Goal: Information Seeking & Learning: Learn about a topic

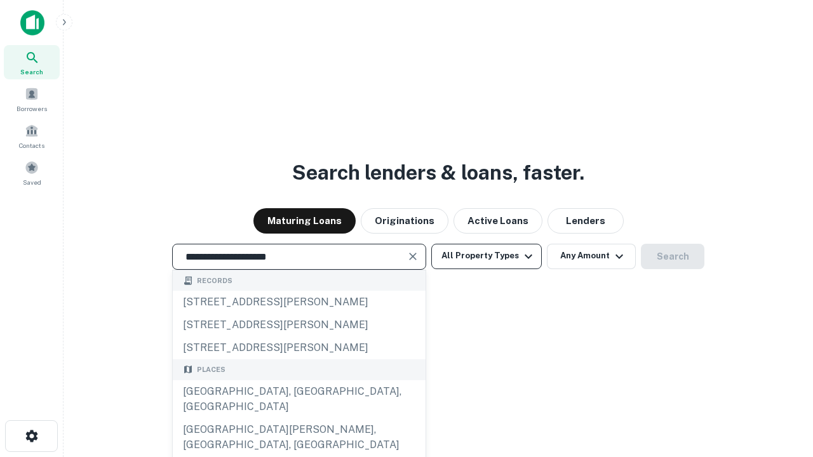
click at [298, 418] on div "[GEOGRAPHIC_DATA], [GEOGRAPHIC_DATA], [GEOGRAPHIC_DATA]" at bounding box center [299, 399] width 253 height 38
type input "**********"
click at [486, 256] on button "All Property Types" at bounding box center [486, 256] width 110 height 25
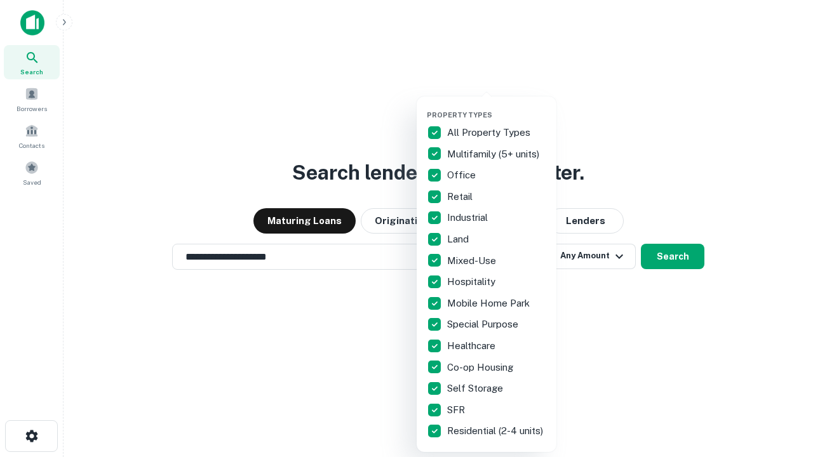
click at [496, 107] on button "button" at bounding box center [497, 107] width 140 height 1
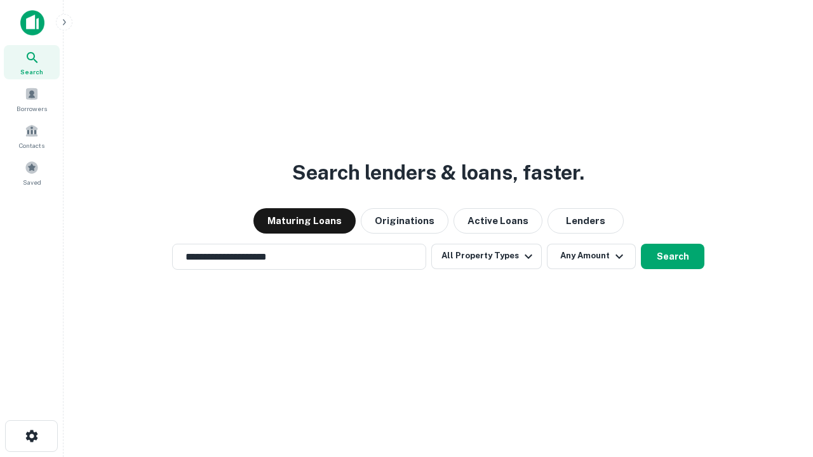
scroll to position [8, 153]
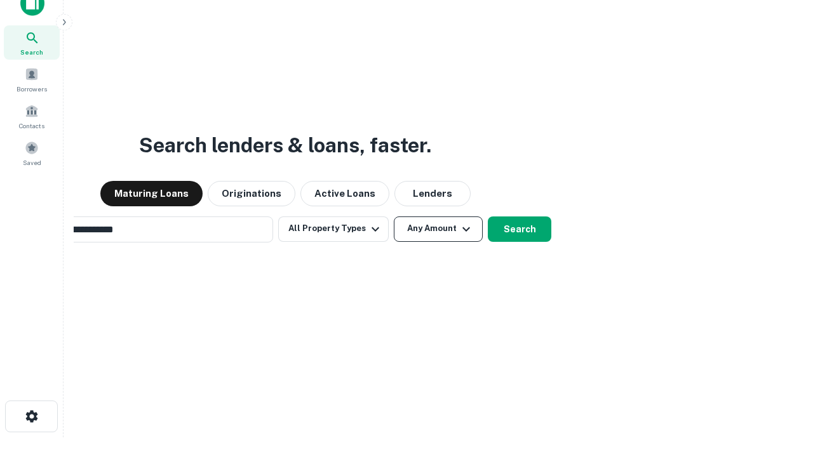
click at [394, 216] on button "Any Amount" at bounding box center [438, 228] width 89 height 25
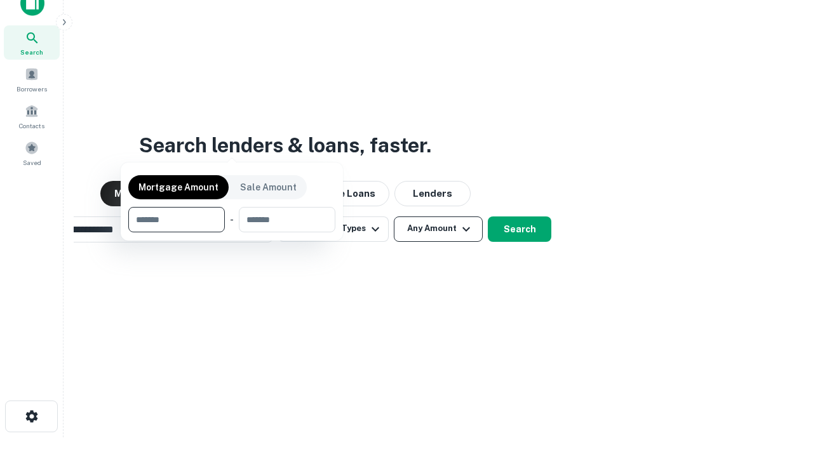
scroll to position [91, 359]
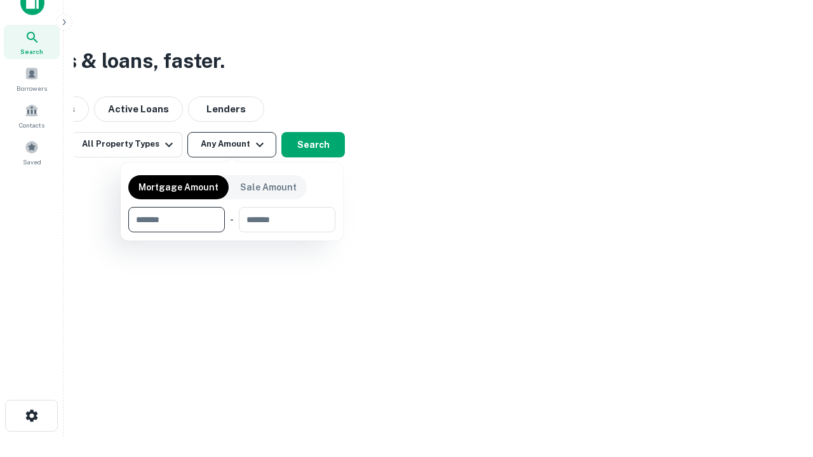
type input "*******"
click at [232, 232] on button "button" at bounding box center [231, 232] width 207 height 1
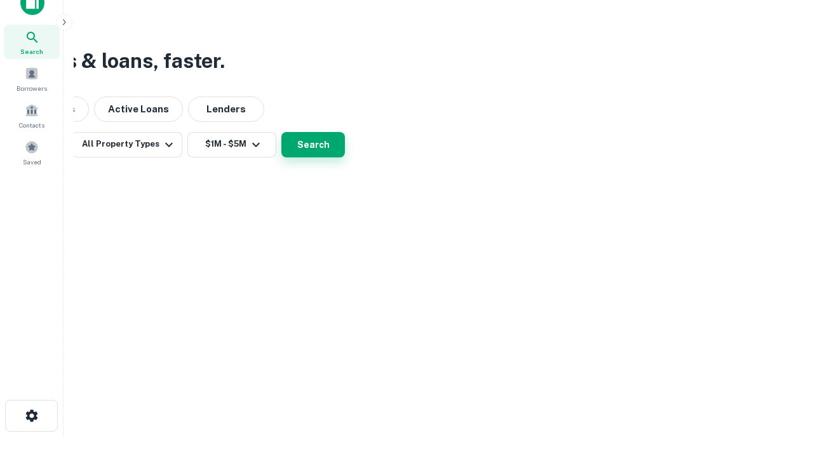
click at [345, 157] on button "Search" at bounding box center [312, 144] width 63 height 25
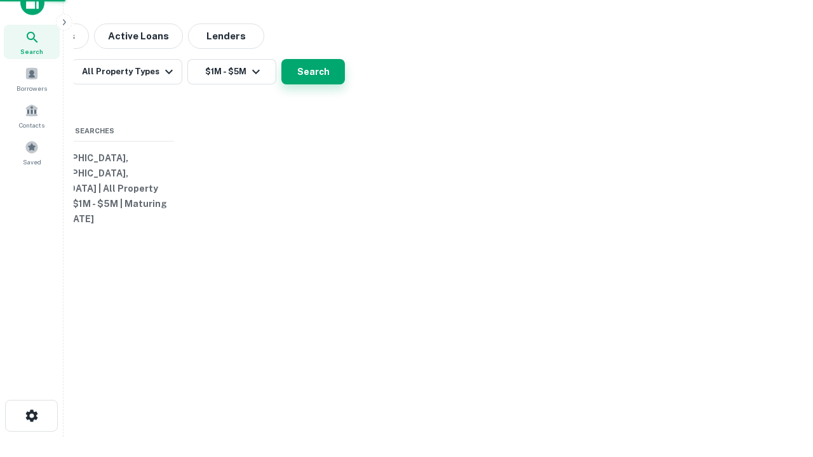
scroll to position [20, 0]
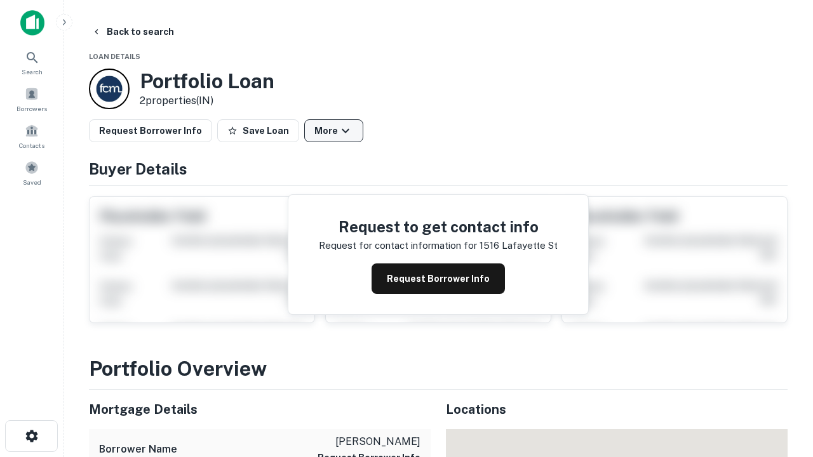
click at [333, 131] on button "More" at bounding box center [333, 130] width 59 height 23
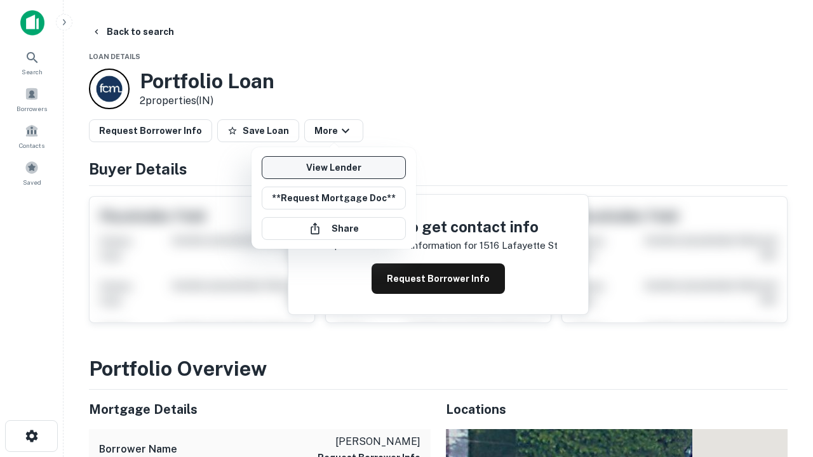
click at [333, 168] on link "View Lender" at bounding box center [334, 167] width 144 height 23
